Goal: Information Seeking & Learning: Learn about a topic

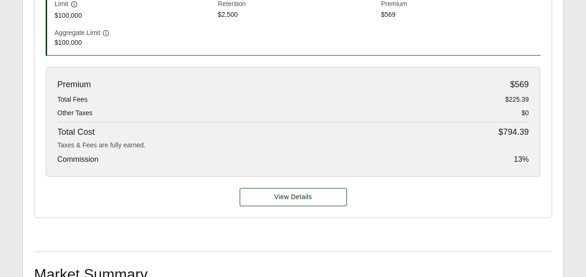
scroll to position [382, 0]
click at [306, 194] on span "View Details" at bounding box center [293, 196] width 38 height 10
click at [308, 194] on span "View Details" at bounding box center [293, 196] width 38 height 10
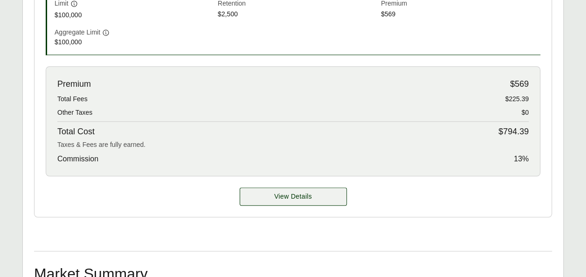
click at [309, 196] on span "View Details" at bounding box center [293, 196] width 38 height 10
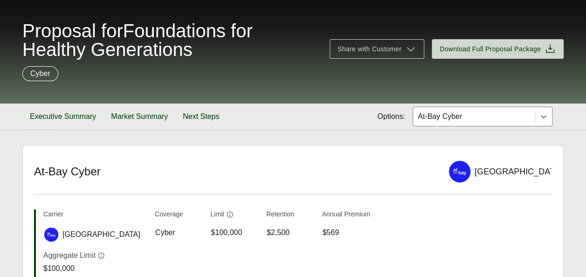
scroll to position [29, 0]
